Goal: Information Seeking & Learning: Learn about a topic

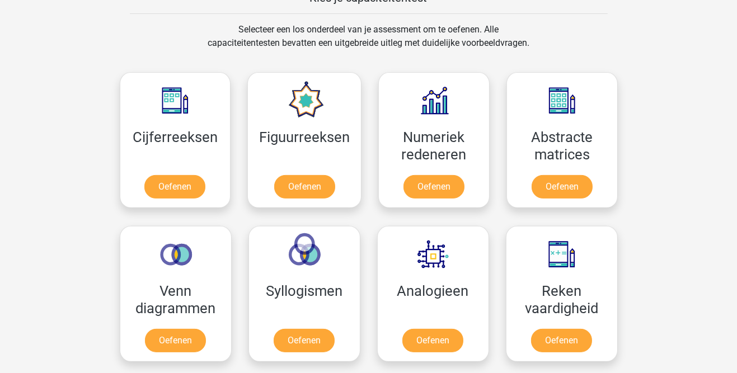
scroll to position [449, 0]
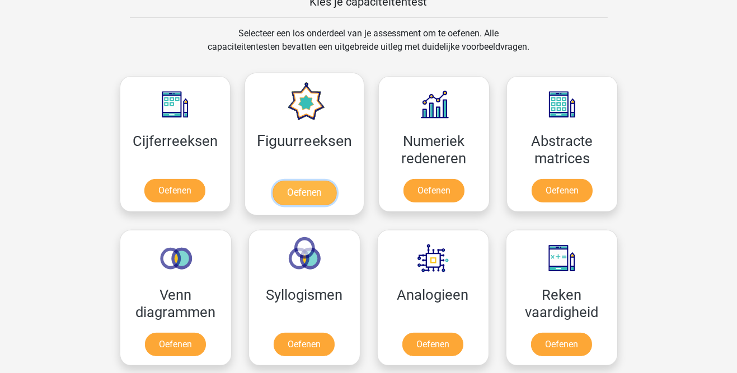
click at [310, 195] on link "Oefenen" at bounding box center [305, 193] width 64 height 25
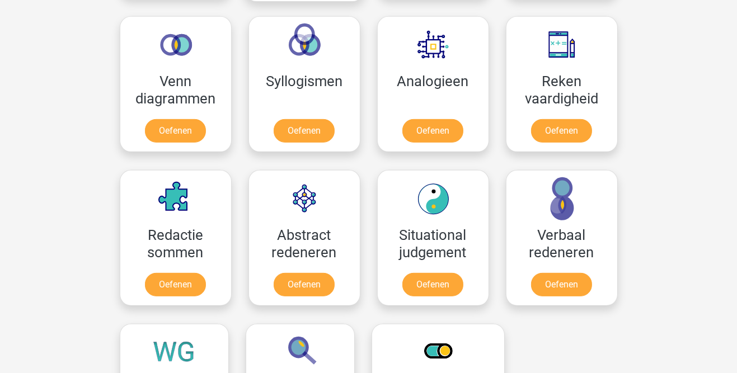
scroll to position [661, 0]
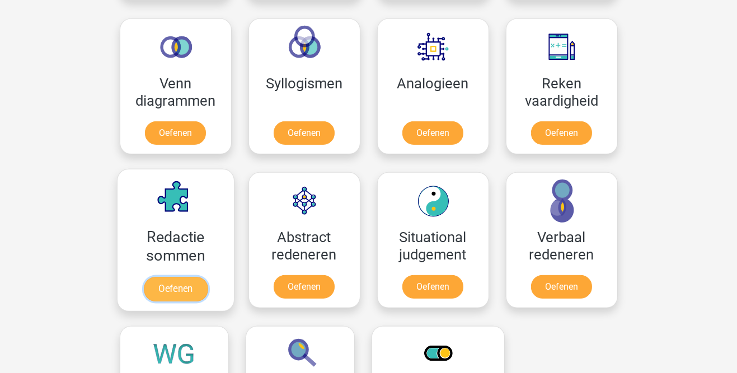
click at [183, 278] on link "Oefenen" at bounding box center [175, 289] width 64 height 25
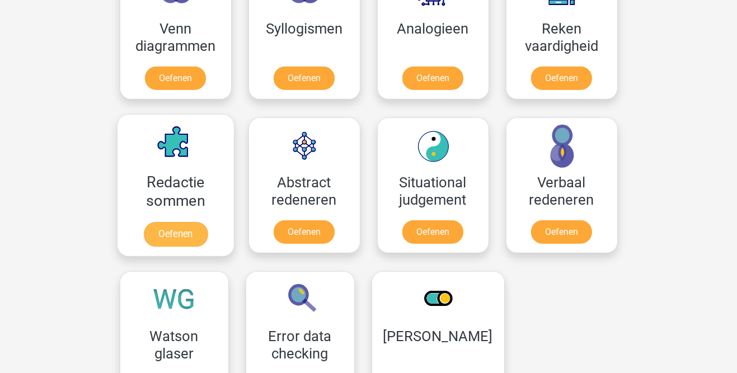
scroll to position [716, 0]
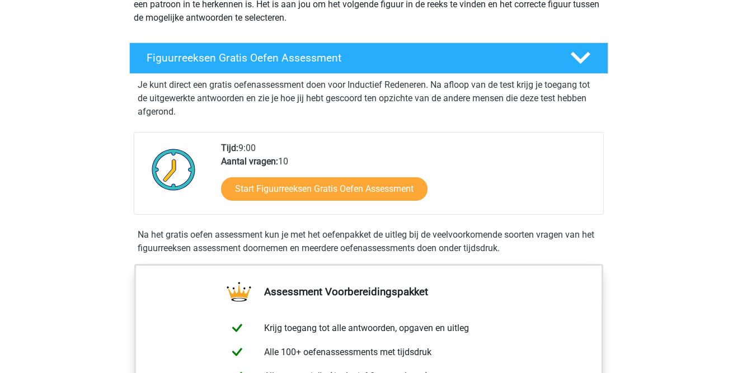
scroll to position [156, 0]
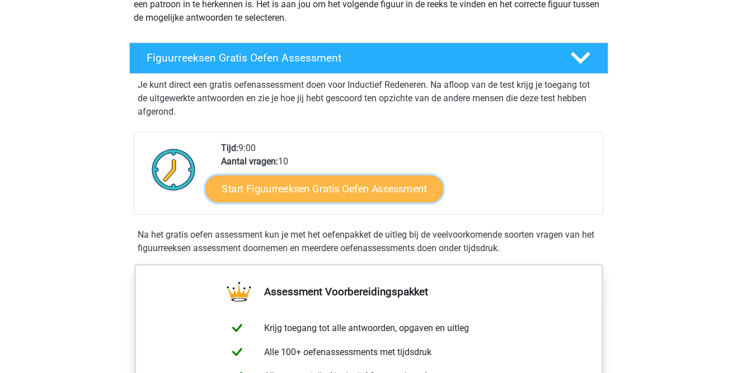
click at [406, 185] on link "Start Figuurreeksen Gratis Oefen Assessment" at bounding box center [323, 188] width 237 height 27
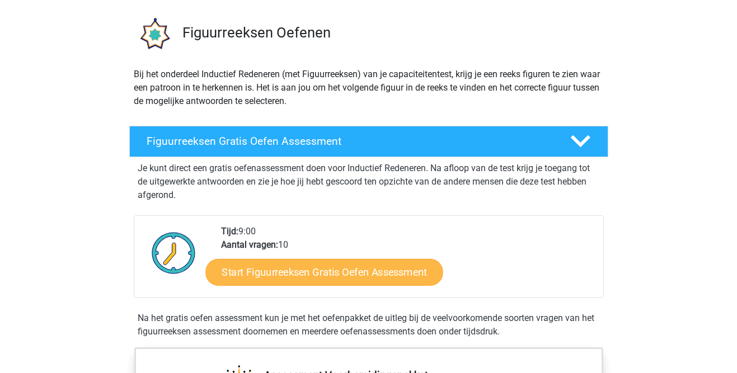
scroll to position [0, 0]
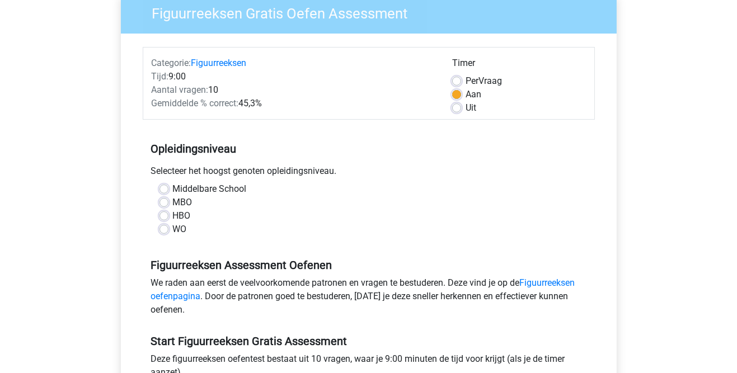
scroll to position [109, 0]
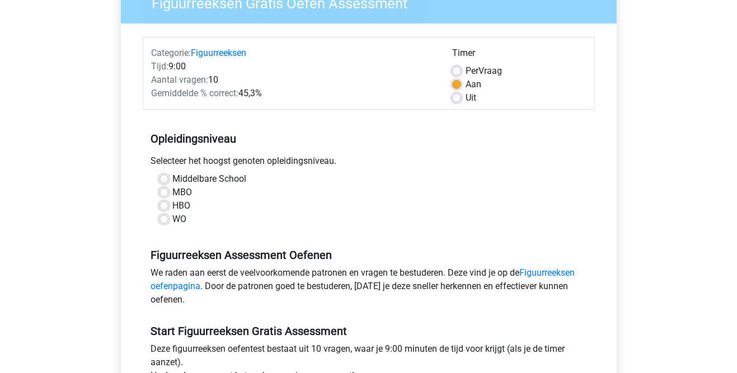
click at [173, 193] on label "MBO" at bounding box center [183, 192] width 20 height 13
click at [166, 193] on input "MBO" at bounding box center [164, 191] width 9 height 11
radio input "true"
click at [466, 101] on label "Uit" at bounding box center [471, 97] width 11 height 13
click at [457, 101] on input "Uit" at bounding box center [456, 96] width 9 height 11
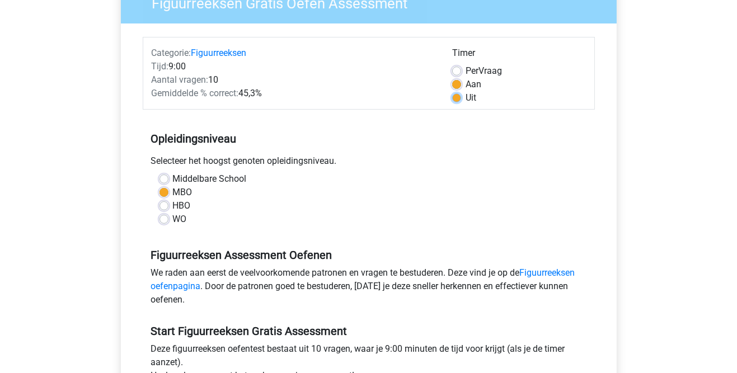
radio input "true"
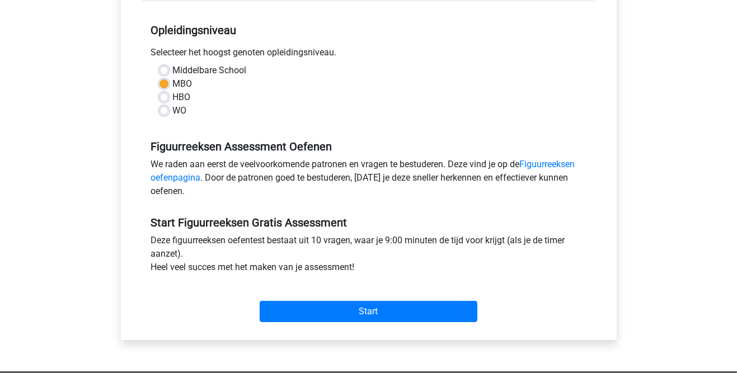
scroll to position [240, 0]
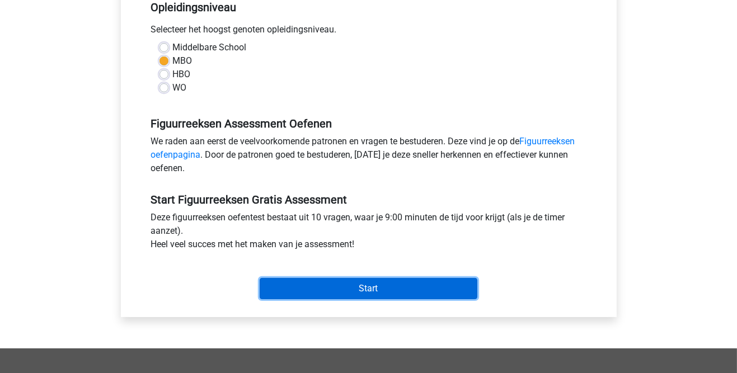
click at [460, 288] on input "Start" at bounding box center [369, 288] width 218 height 21
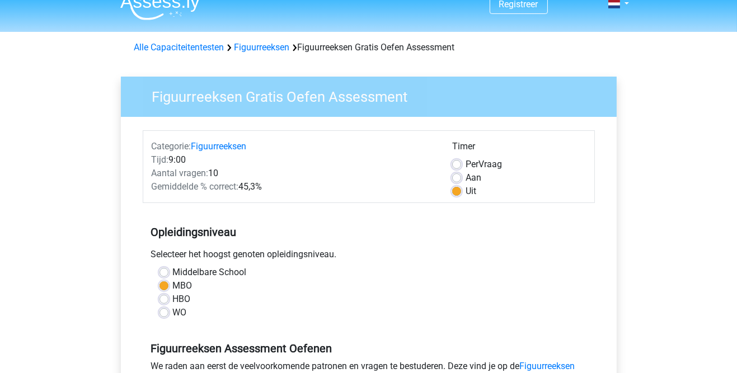
scroll to position [0, 0]
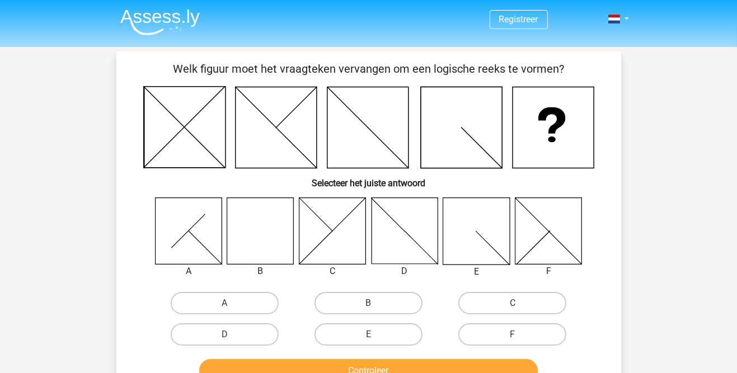
click at [375, 303] on input "B" at bounding box center [371, 306] width 7 height 7
radio input "true"
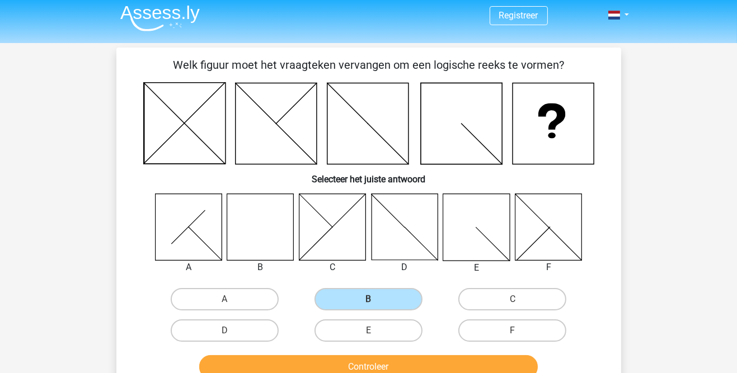
scroll to position [4, 0]
click at [521, 362] on button "Controleer" at bounding box center [368, 367] width 339 height 24
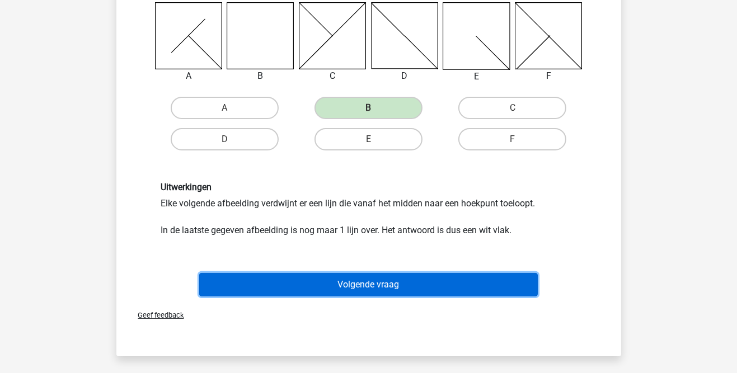
click at [517, 289] on button "Volgende vraag" at bounding box center [368, 285] width 339 height 24
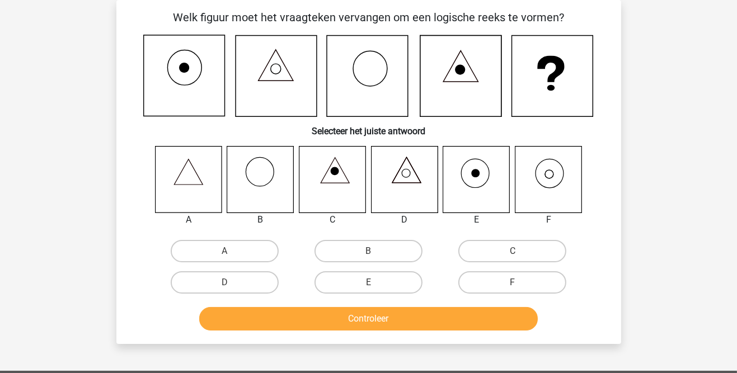
scroll to position [52, 0]
click at [539, 280] on label "F" at bounding box center [513, 283] width 108 height 22
click at [520, 283] on input "F" at bounding box center [516, 286] width 7 height 7
radio input "true"
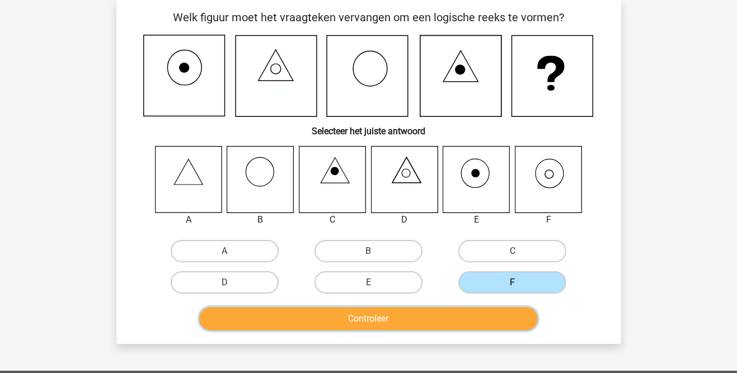
click at [510, 317] on button "Controleer" at bounding box center [368, 319] width 339 height 24
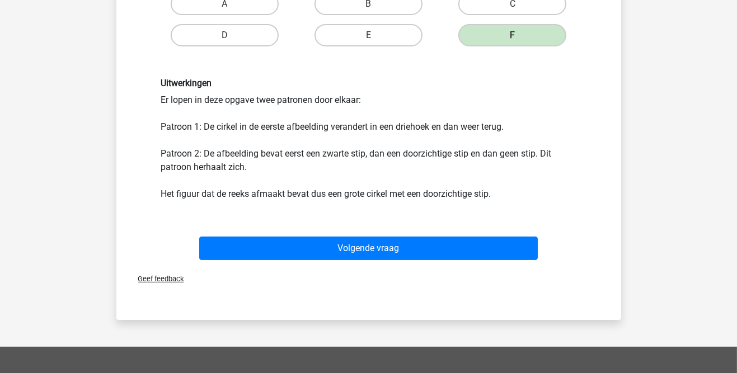
scroll to position [303, 0]
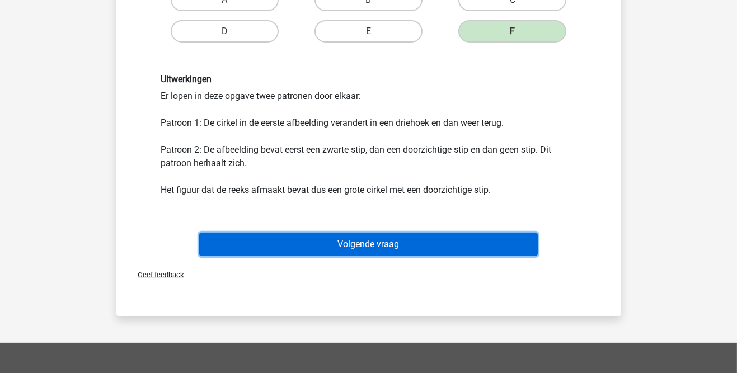
click at [501, 242] on button "Volgende vraag" at bounding box center [368, 245] width 339 height 24
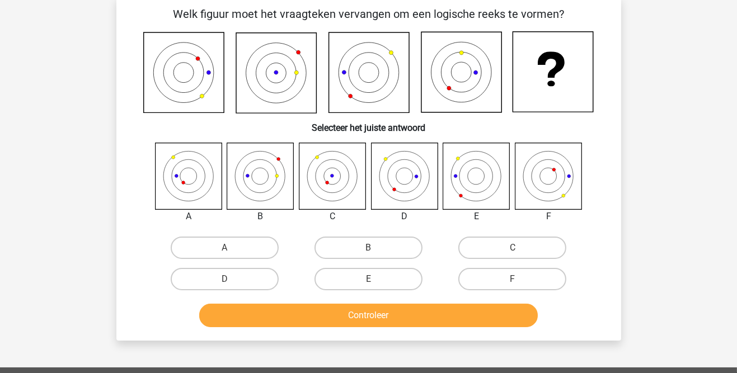
scroll to position [52, 0]
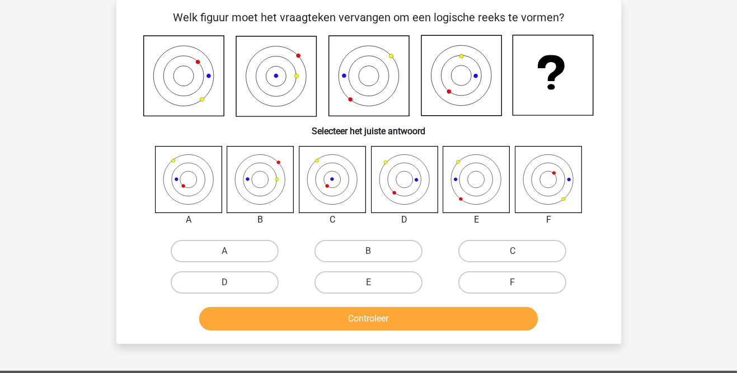
click at [485, 186] on icon at bounding box center [476, 179] width 67 height 67
click at [398, 280] on label "E" at bounding box center [369, 283] width 108 height 22
click at [376, 283] on input "E" at bounding box center [371, 286] width 7 height 7
radio input "true"
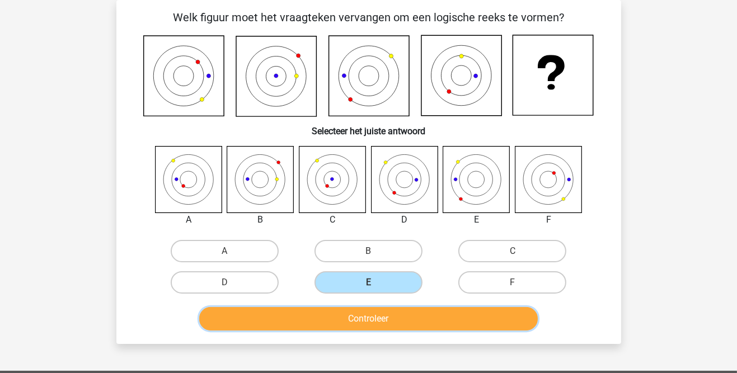
click at [431, 324] on button "Controleer" at bounding box center [368, 319] width 339 height 24
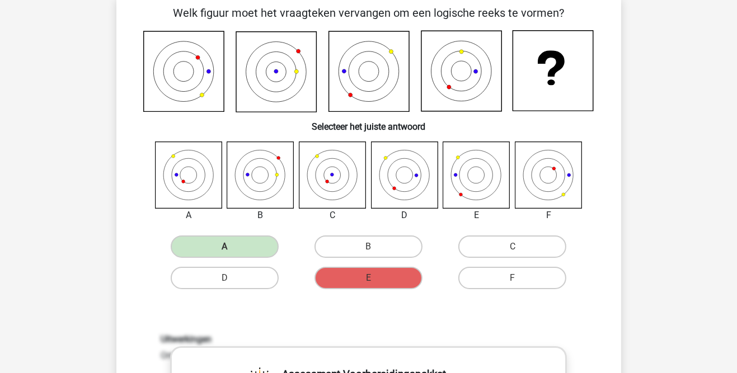
scroll to position [56, 0]
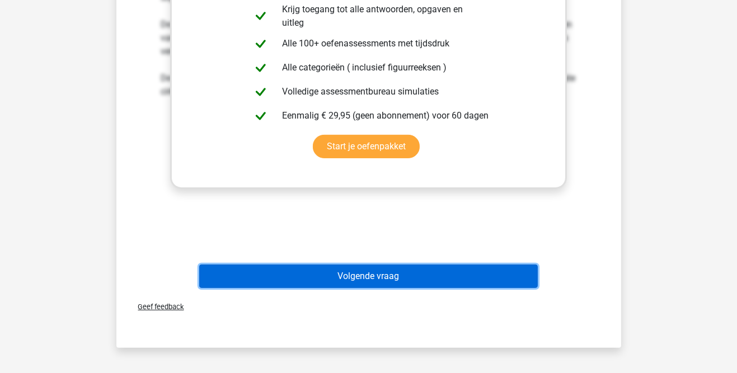
click at [527, 274] on button "Volgende vraag" at bounding box center [368, 277] width 339 height 24
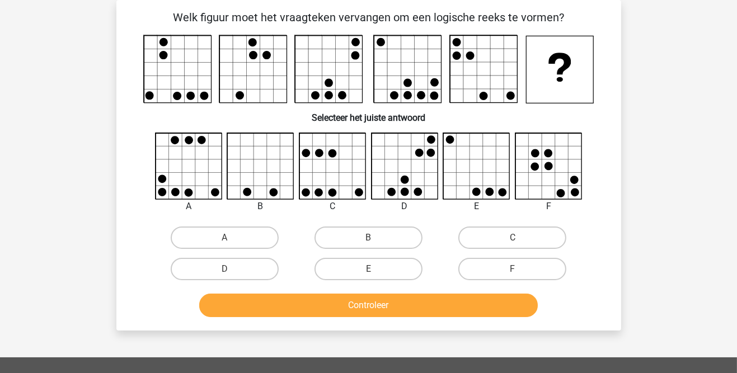
scroll to position [66, 0]
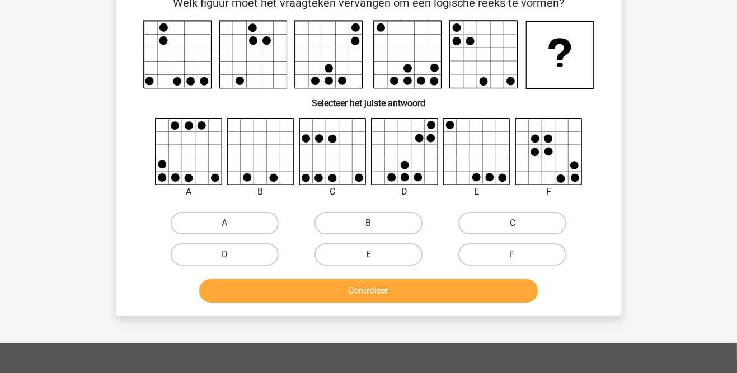
click at [432, 142] on icon at bounding box center [405, 152] width 67 height 67
click at [420, 151] on icon at bounding box center [405, 152] width 67 height 67
click at [408, 158] on icon at bounding box center [405, 152] width 67 height 67
click at [371, 217] on label "B" at bounding box center [369, 223] width 108 height 22
click at [371, 223] on input "B" at bounding box center [371, 226] width 7 height 7
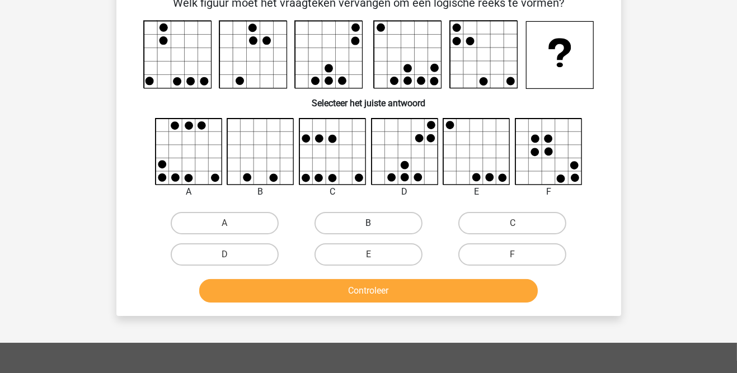
radio input "true"
click at [384, 228] on label "B" at bounding box center [369, 223] width 108 height 22
click at [376, 228] on input "B" at bounding box center [371, 226] width 7 height 7
click at [392, 258] on label "E" at bounding box center [369, 255] width 108 height 22
click at [376, 258] on input "E" at bounding box center [371, 258] width 7 height 7
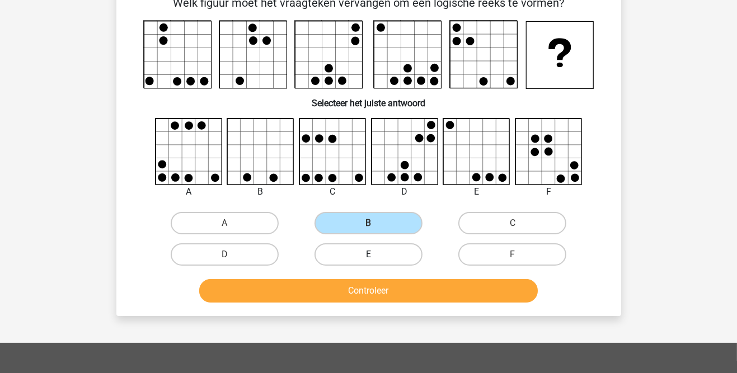
radio input "true"
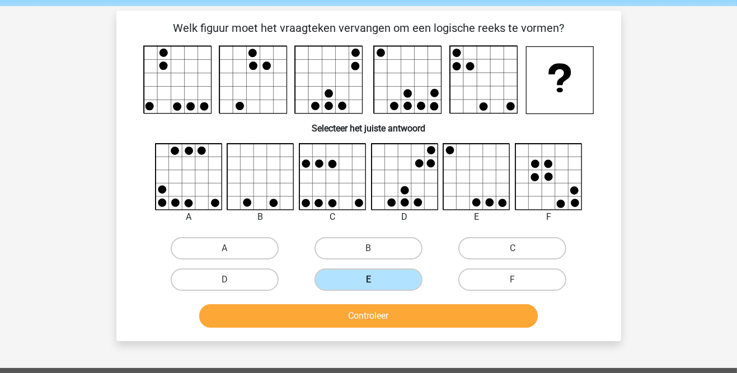
scroll to position [28, 0]
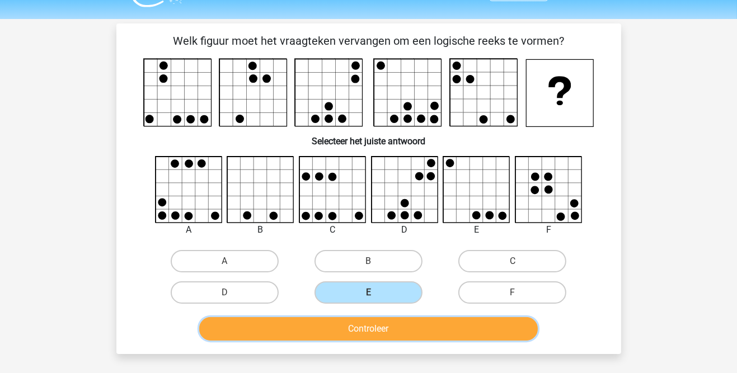
click at [506, 331] on button "Controleer" at bounding box center [368, 329] width 339 height 24
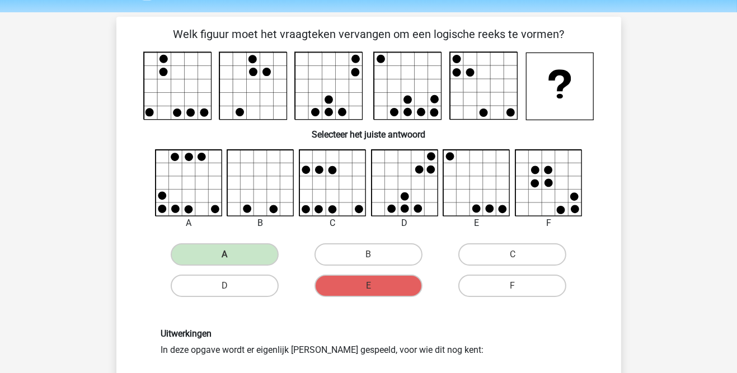
scroll to position [0, 0]
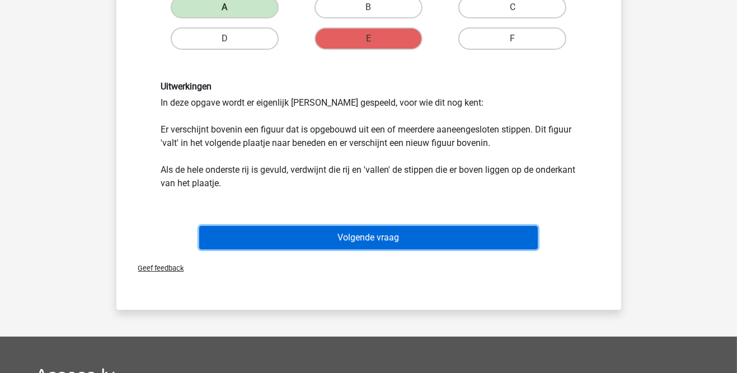
click at [520, 242] on button "Volgende vraag" at bounding box center [368, 238] width 339 height 24
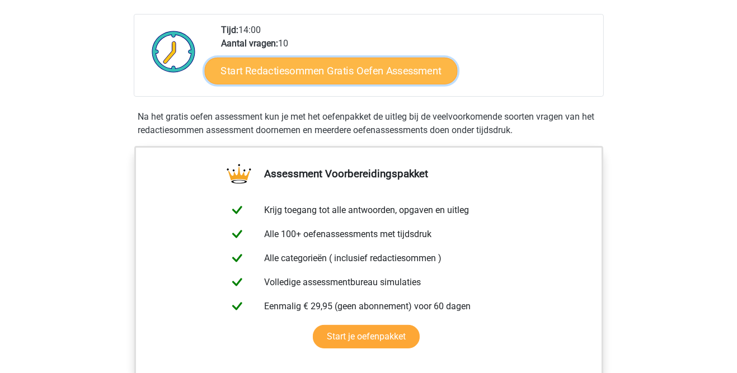
click at [418, 84] on link "Start Redactiesommen Gratis Oefen Assessment" at bounding box center [330, 70] width 253 height 27
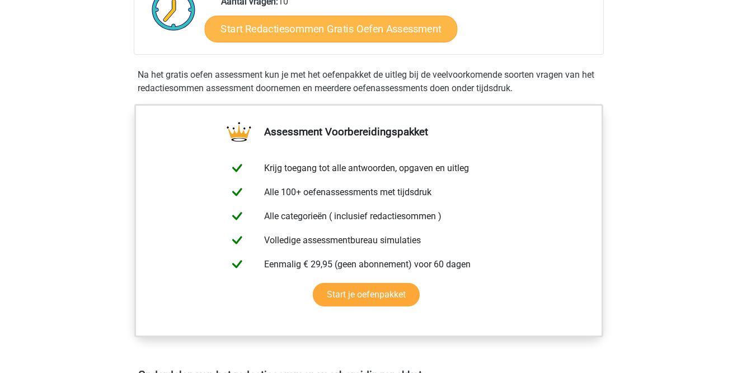
scroll to position [294, 0]
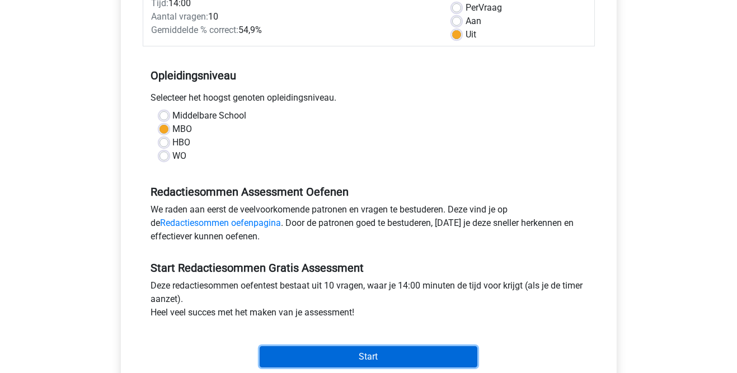
click at [467, 355] on input "Start" at bounding box center [369, 357] width 218 height 21
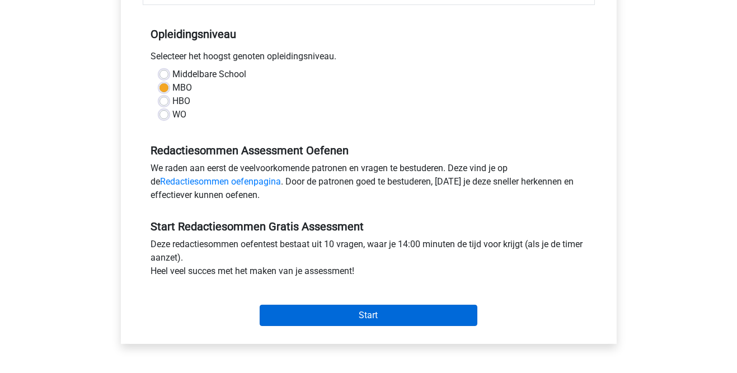
scroll to position [219, 0]
